Goal: Transaction & Acquisition: Obtain resource

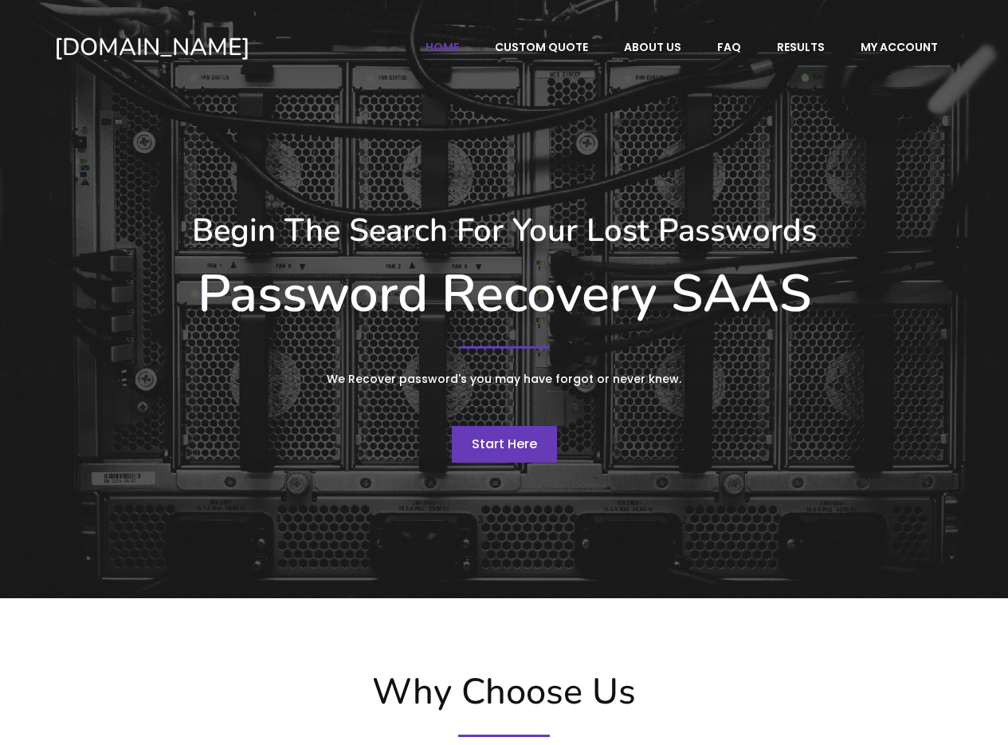
click at [517, 456] on link "Start Here" at bounding box center [504, 444] width 105 height 37
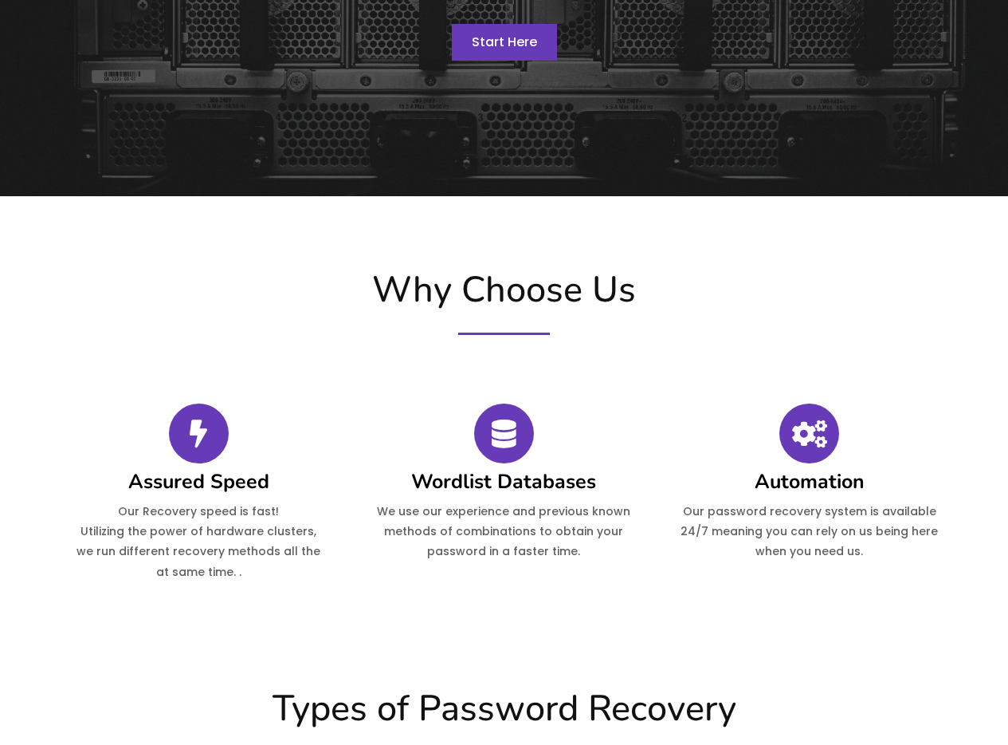
scroll to position [638, 0]
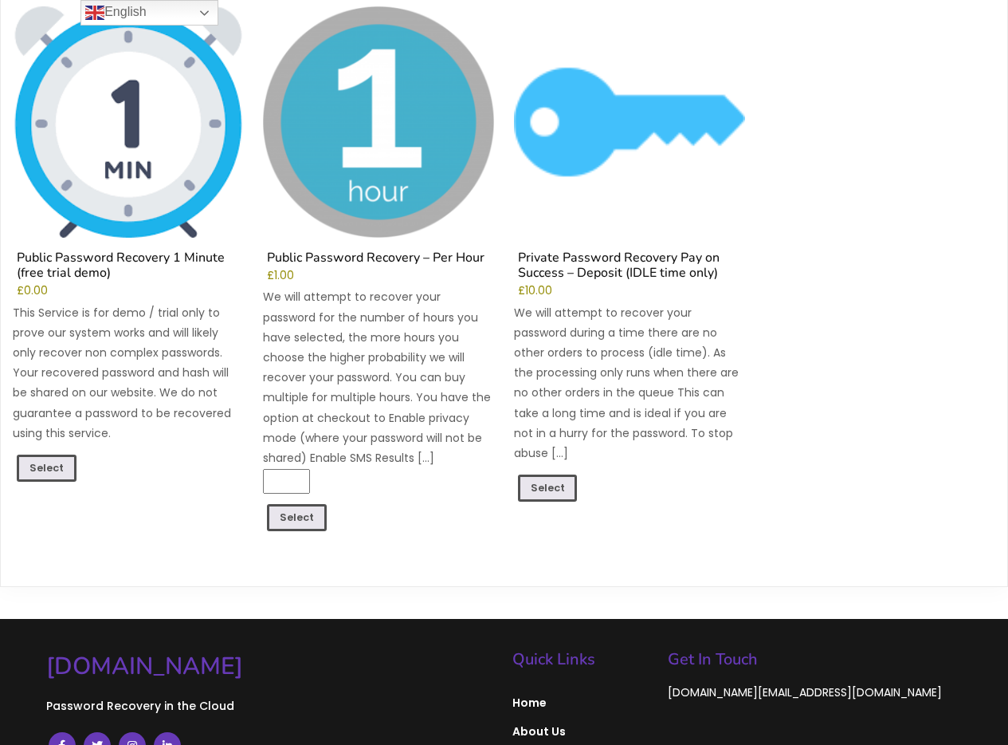
scroll to position [239, 0]
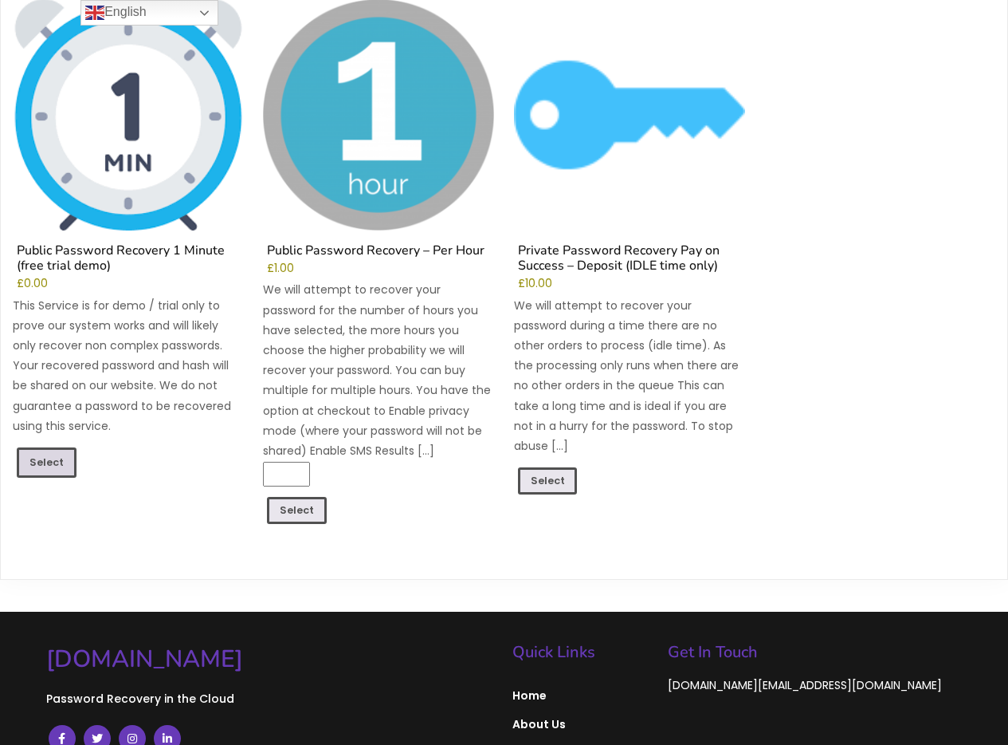
click at [49, 461] on link "Select" at bounding box center [47, 462] width 60 height 30
